Goal: Task Accomplishment & Management: Use online tool/utility

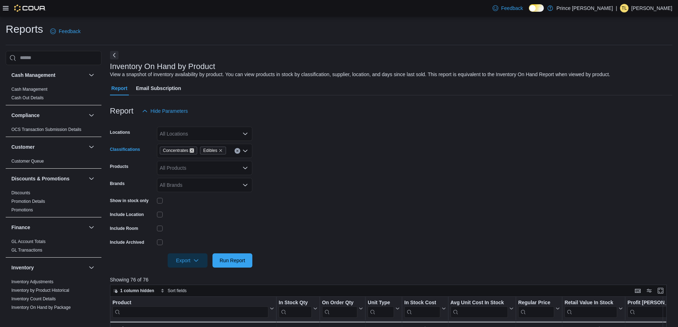
click at [190, 150] on icon "Remove Concentrates from selection in this group" at bounding box center [192, 150] width 4 height 4
click at [178, 149] on span "Edibles" at bounding box center [173, 150] width 20 height 7
click at [180, 150] on icon "Remove Edibles from selection in this group" at bounding box center [180, 150] width 3 height 3
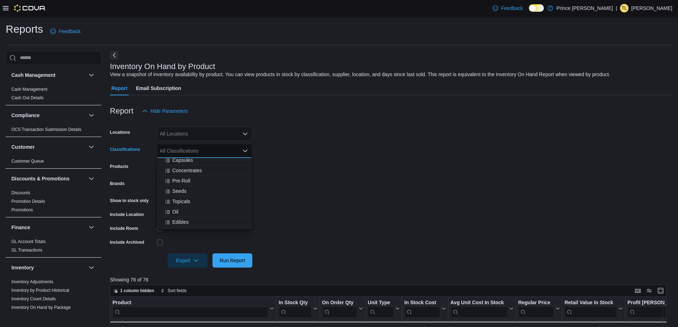
scroll to position [107, 0]
click at [185, 200] on span "Edibles" at bounding box center [180, 203] width 16 height 7
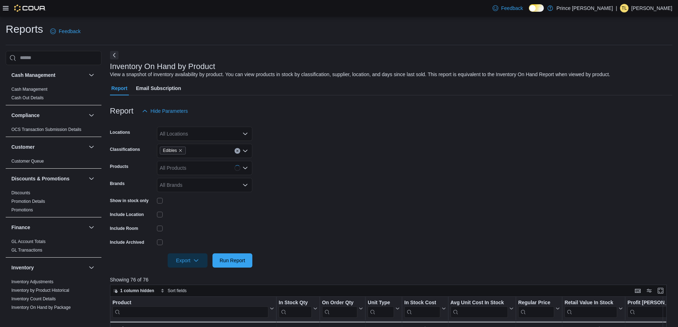
click at [326, 151] on form "Locations All Locations Classifications Edibles Products All Products Brands Al…" at bounding box center [391, 193] width 563 height 150
click at [225, 263] on span "Run Report" at bounding box center [233, 260] width 26 height 7
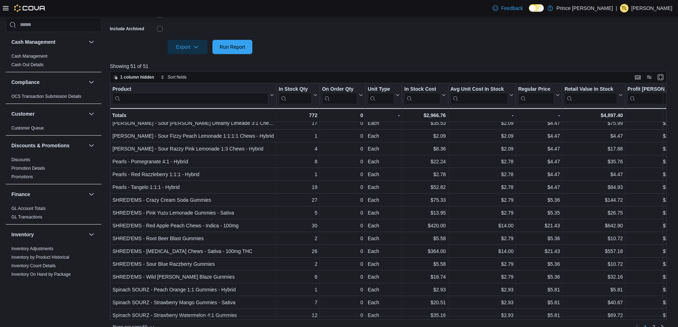
scroll to position [392, 0]
